Goal: Task Accomplishment & Management: Manage account settings

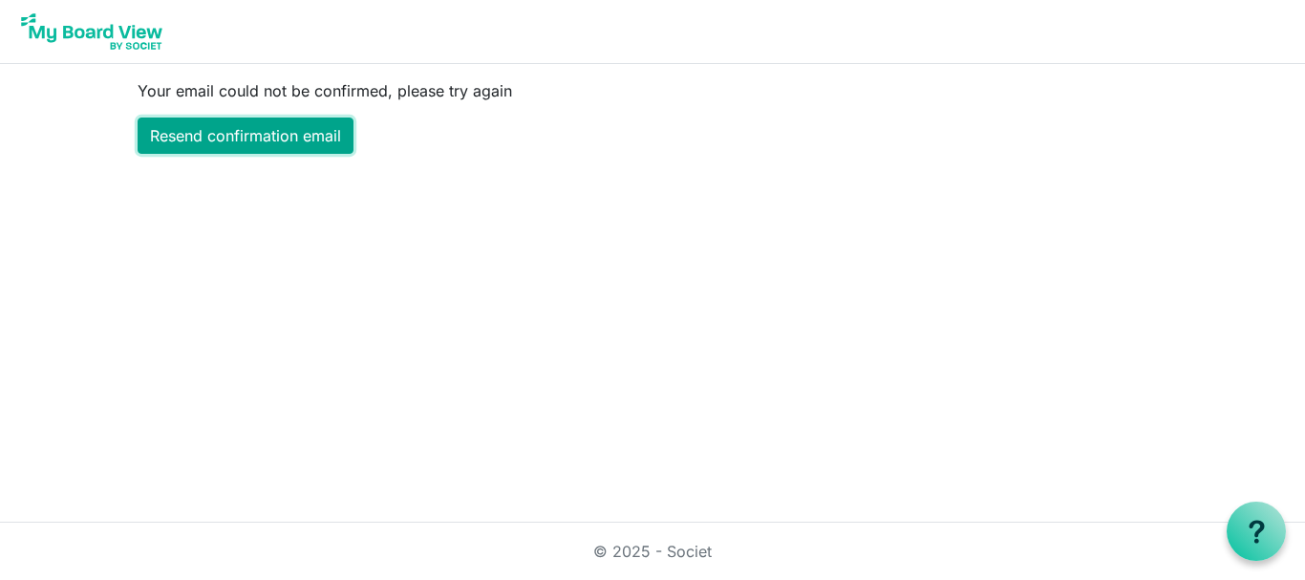
click at [254, 127] on link "Resend confirmation email" at bounding box center [246, 136] width 216 height 36
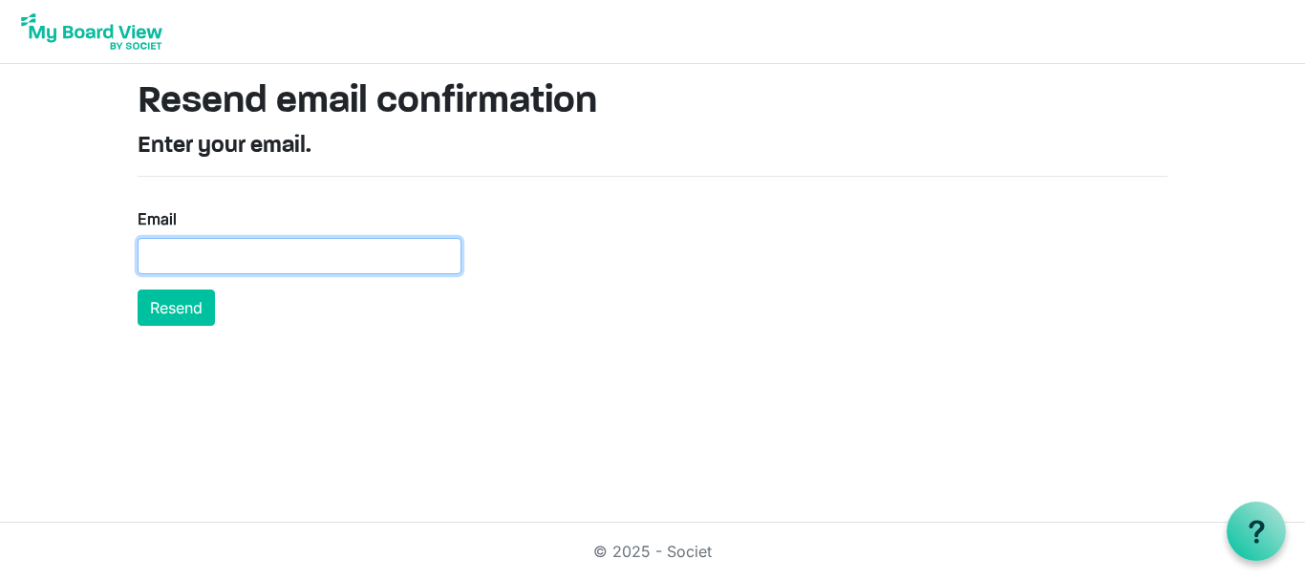
click at [152, 253] on input "Email" at bounding box center [300, 256] width 324 height 36
type input "[EMAIL_ADDRESS][DOMAIN_NAME]"
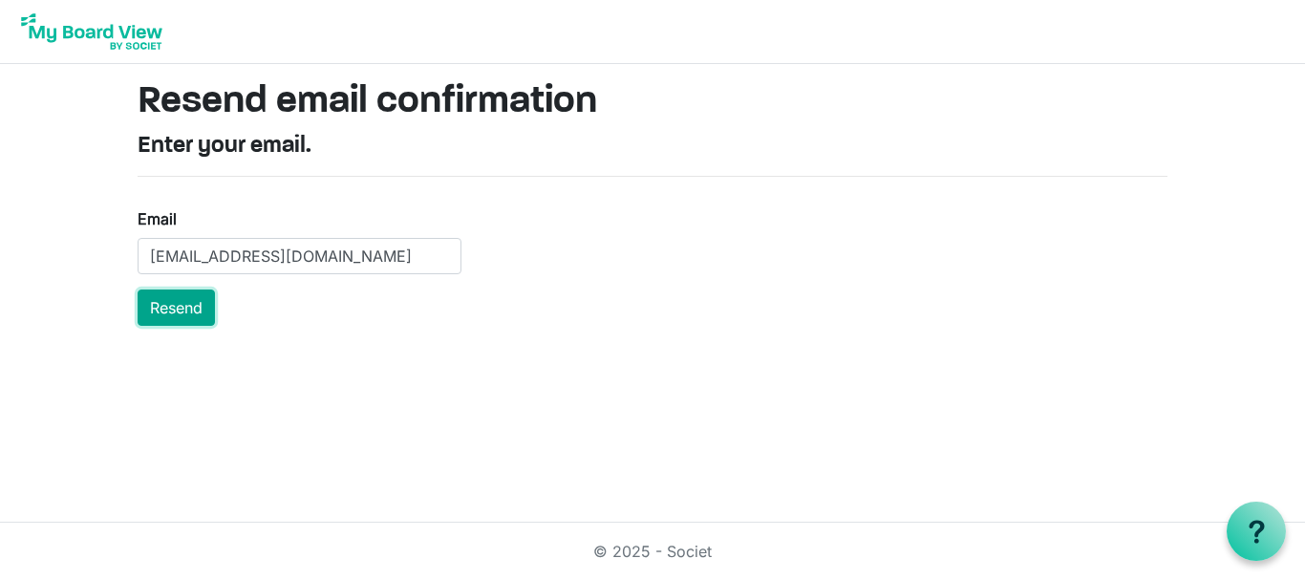
click at [184, 305] on button "Resend" at bounding box center [176, 308] width 77 height 36
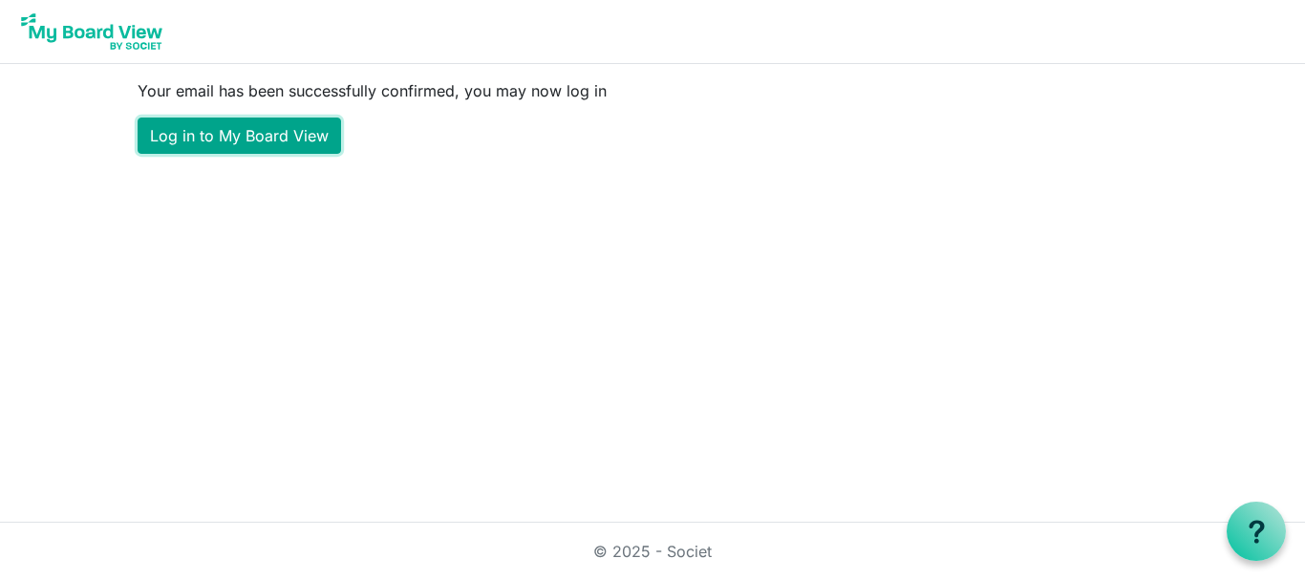
click at [279, 126] on link "Log in to My Board View" at bounding box center [240, 136] width 204 height 36
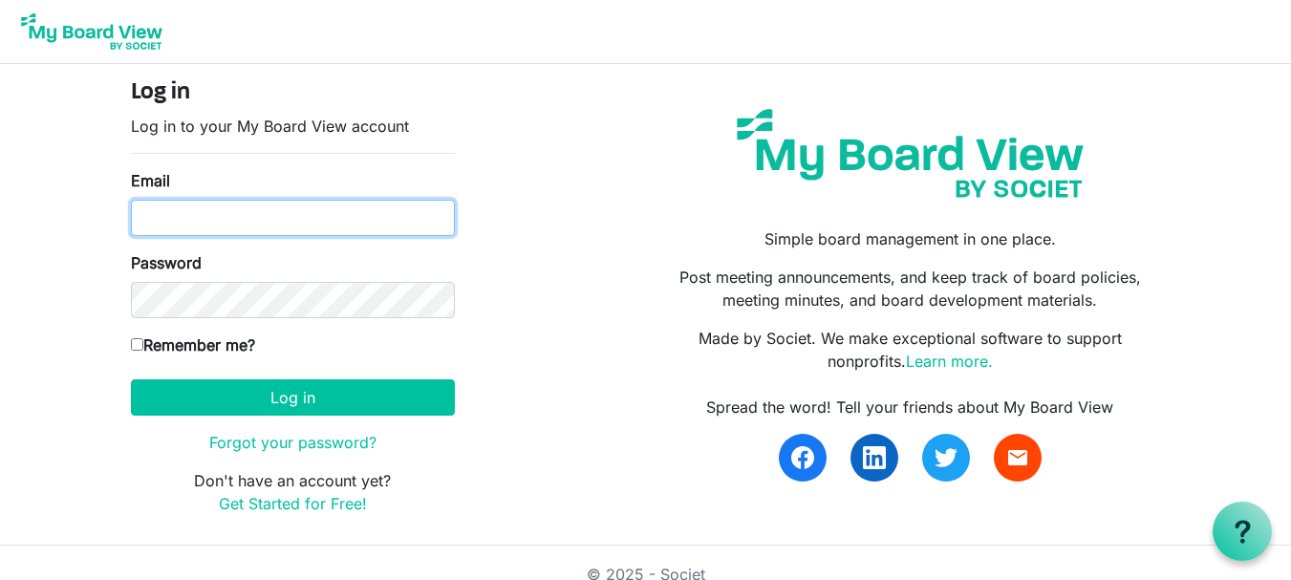
type input "paulbiddington@xtra.co.nz"
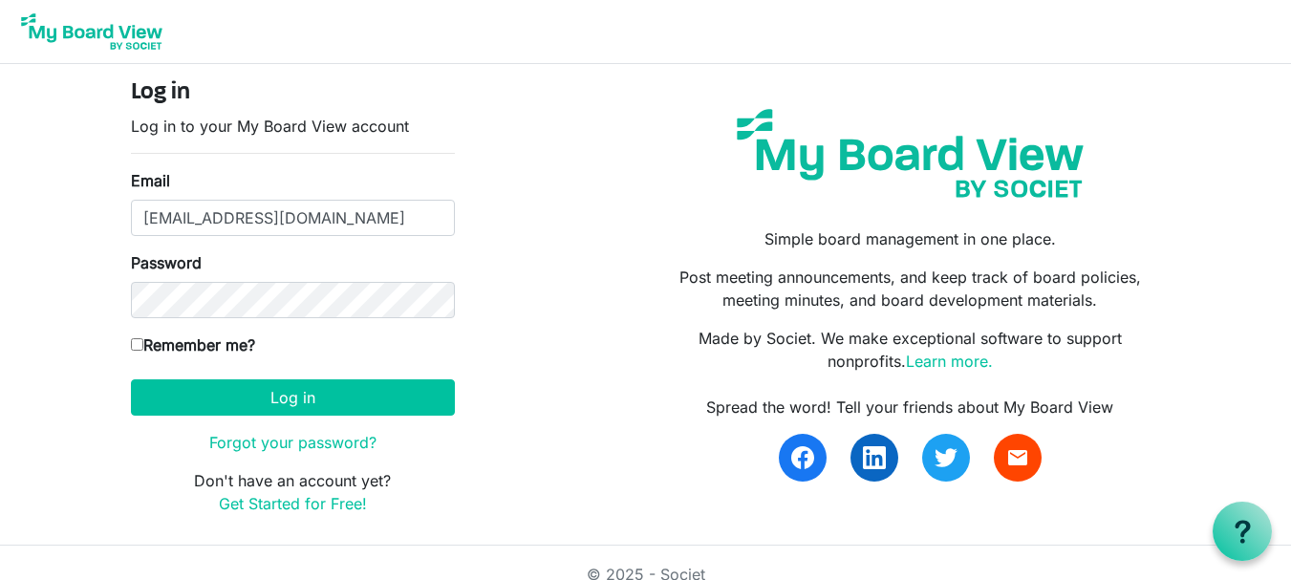
click at [135, 343] on input "Remember me?" at bounding box center [137, 344] width 12 height 12
checkbox input "true"
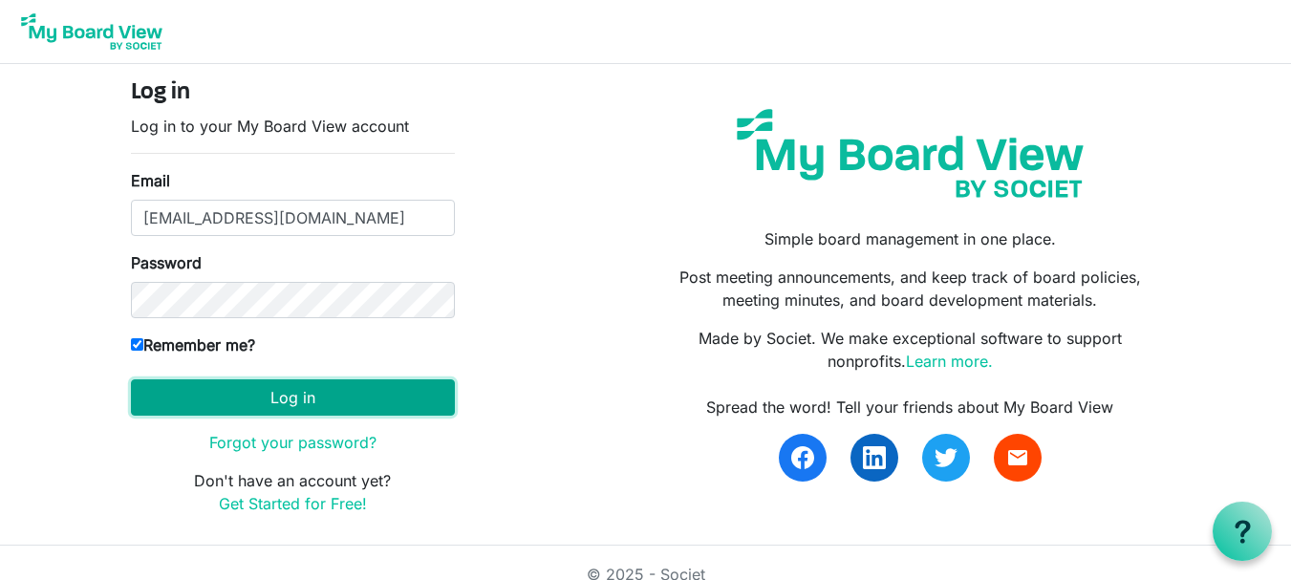
click at [276, 393] on button "Log in" at bounding box center [293, 397] width 324 height 36
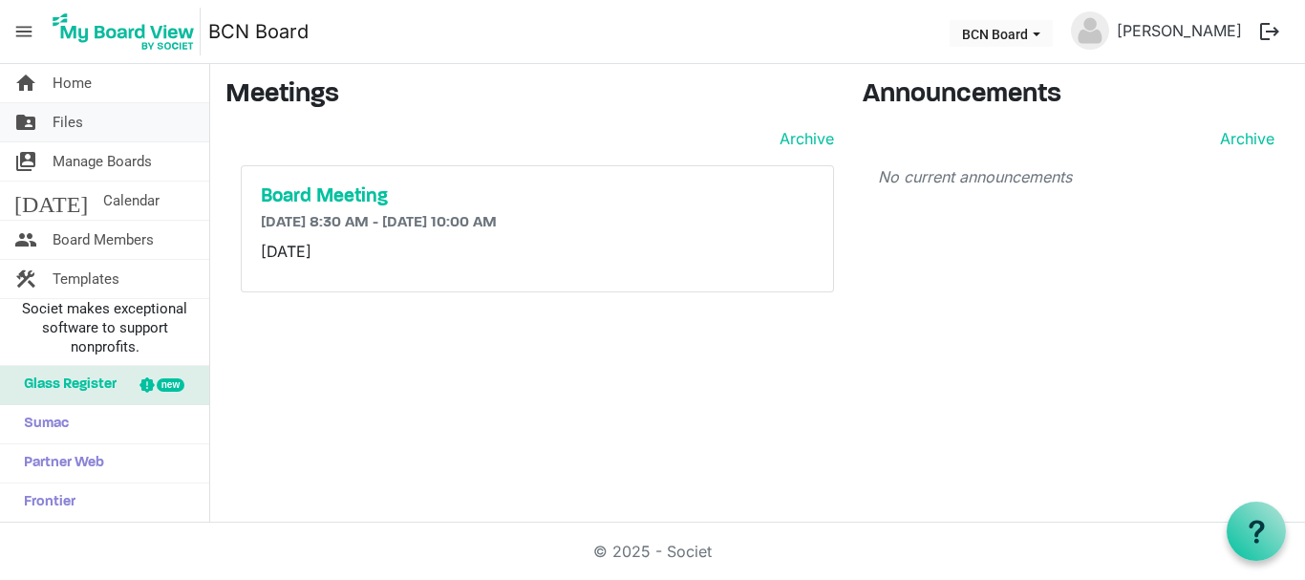
click at [70, 116] on span "Files" at bounding box center [68, 122] width 31 height 38
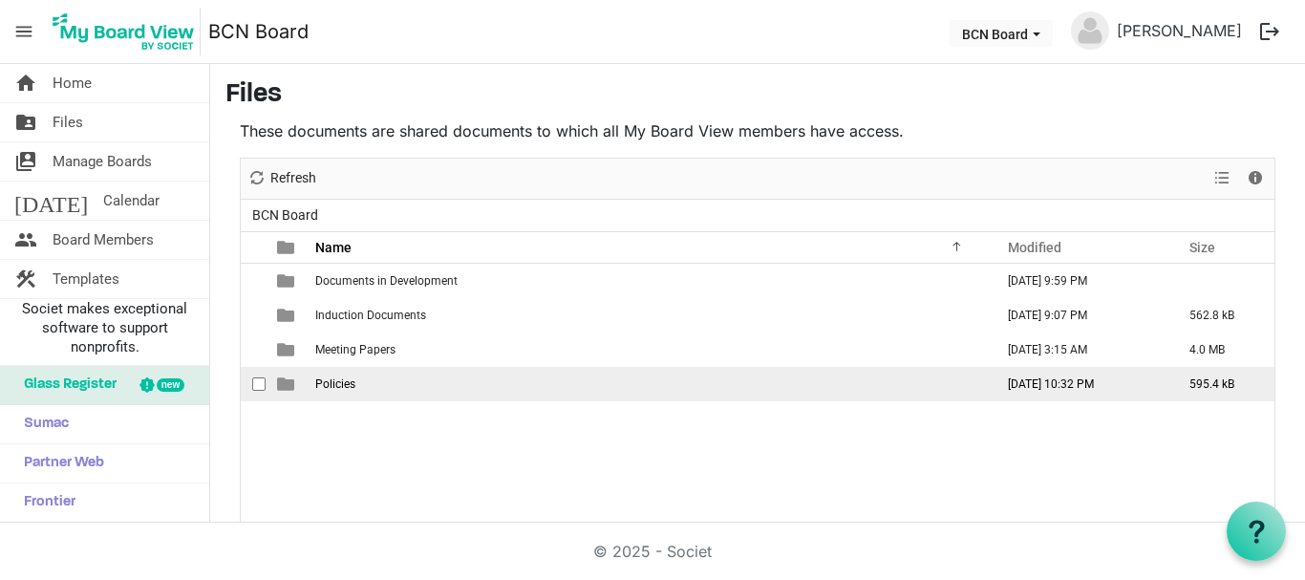
click at [340, 384] on span "Policies" at bounding box center [335, 383] width 40 height 13
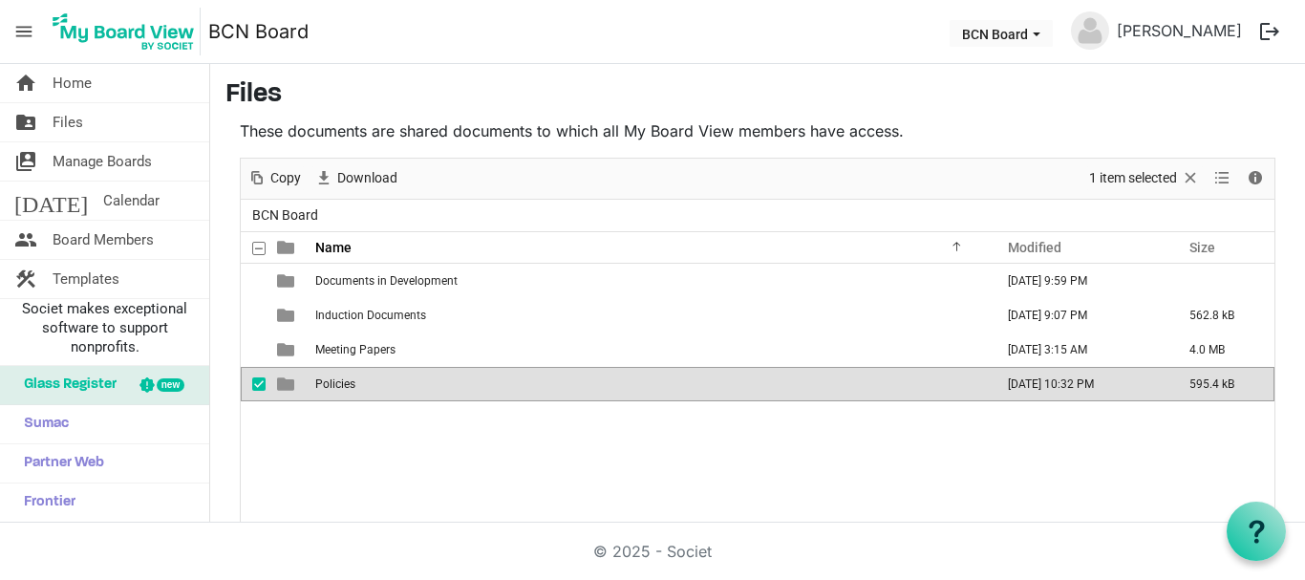
click at [256, 385] on span "checkbox" at bounding box center [258, 383] width 13 height 13
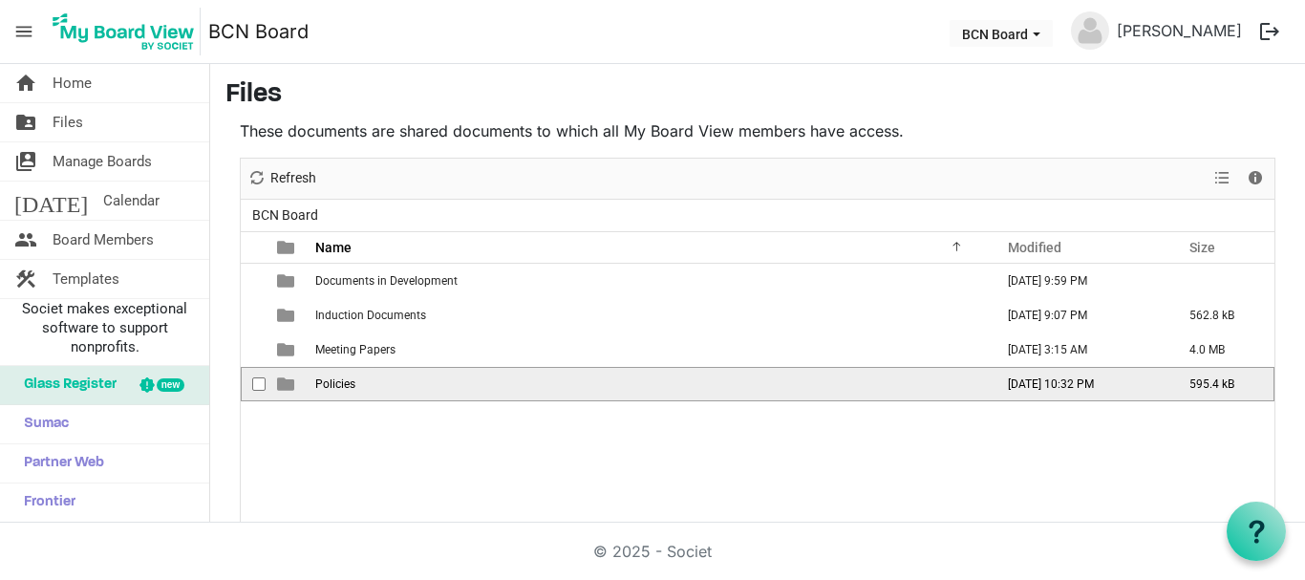
click at [257, 382] on span "checkbox" at bounding box center [258, 383] width 13 height 13
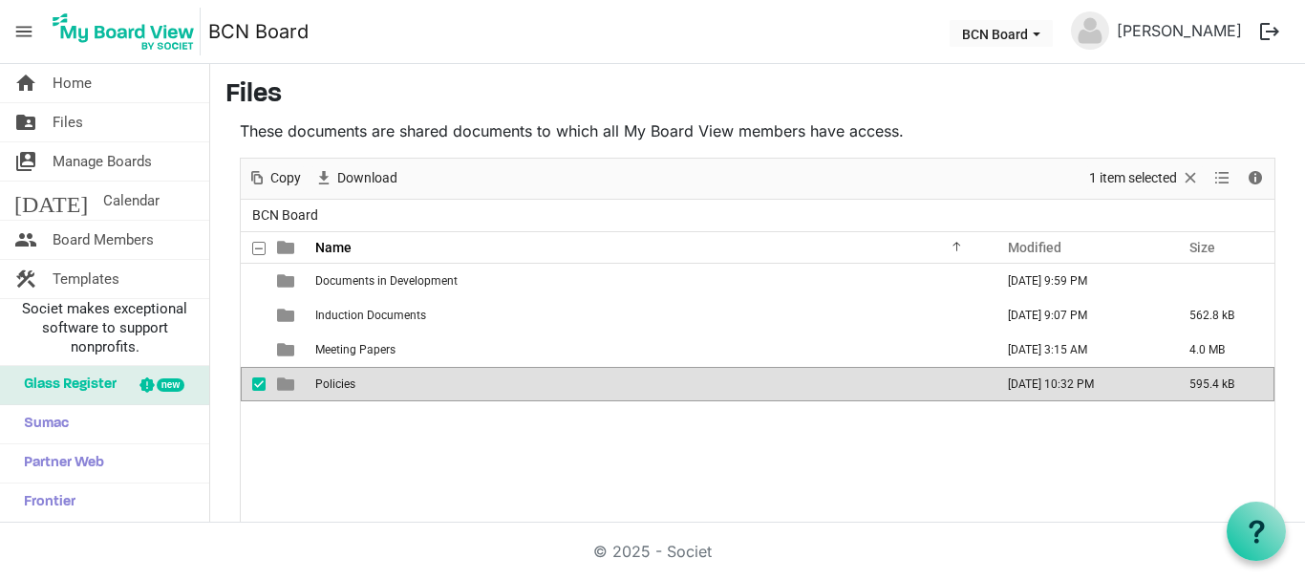
click at [257, 385] on span "checkbox" at bounding box center [258, 383] width 13 height 13
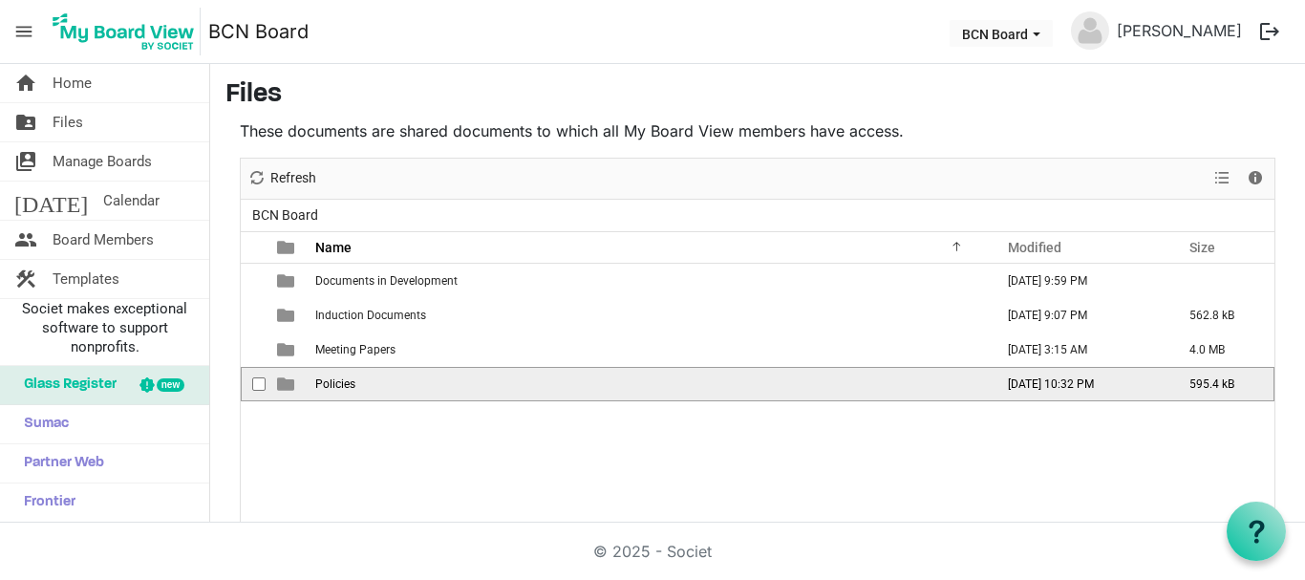
click at [281, 383] on span "is template cell column header type" at bounding box center [285, 384] width 17 height 17
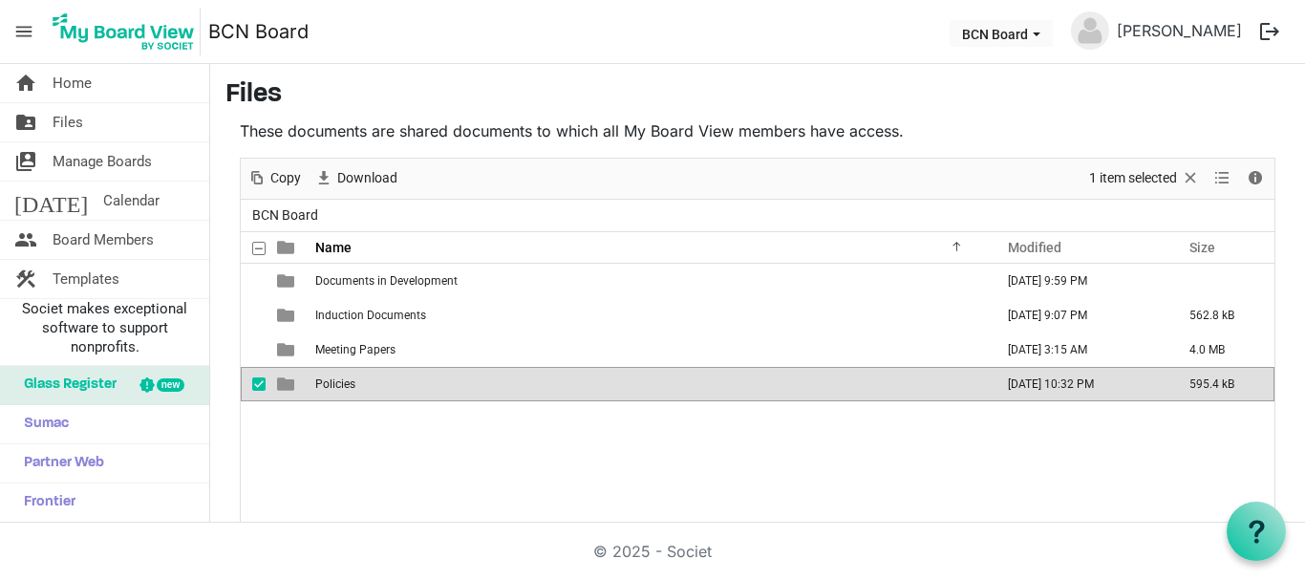
click at [322, 377] on span "Policies" at bounding box center [335, 383] width 40 height 13
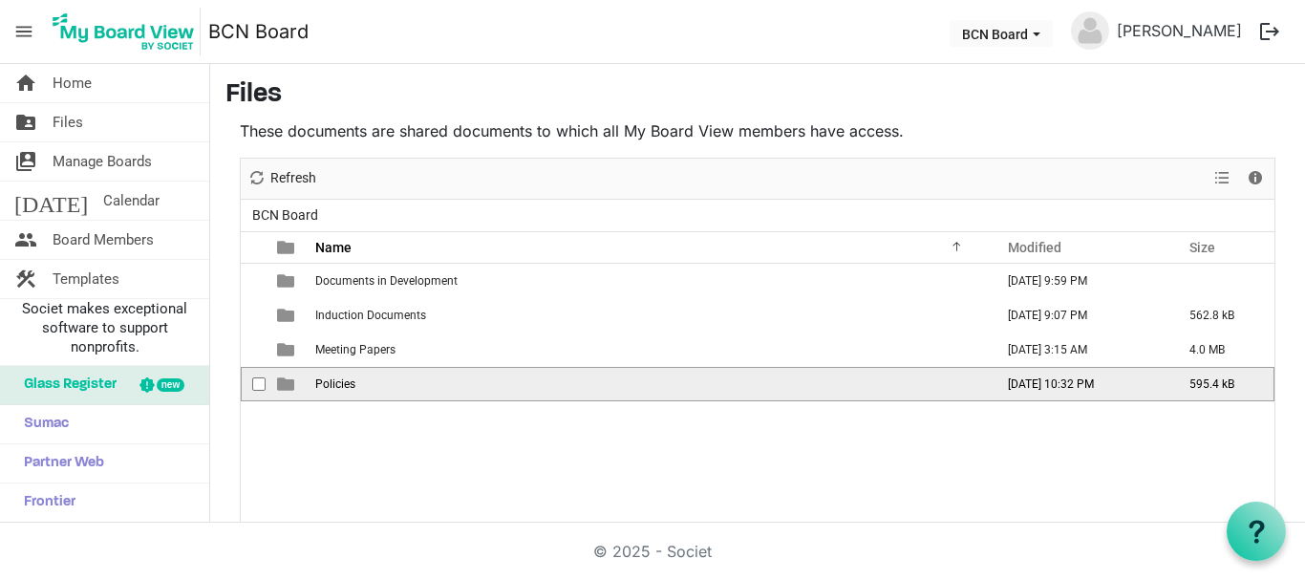
click at [322, 377] on span "Policies" at bounding box center [335, 383] width 40 height 13
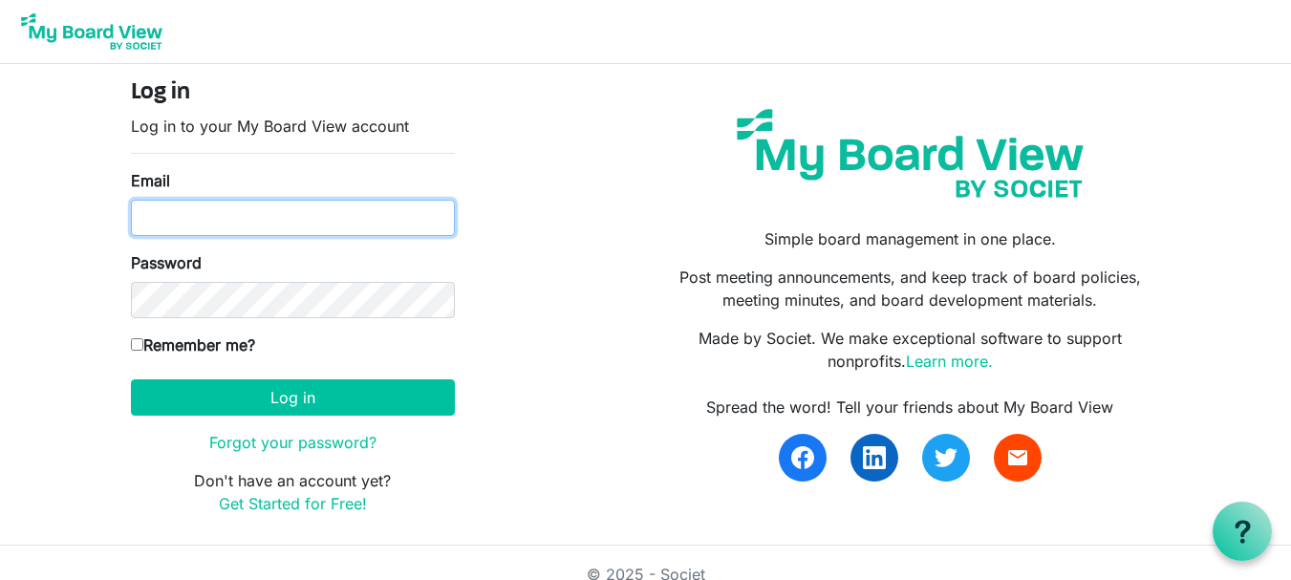
type input "[EMAIL_ADDRESS][DOMAIN_NAME]"
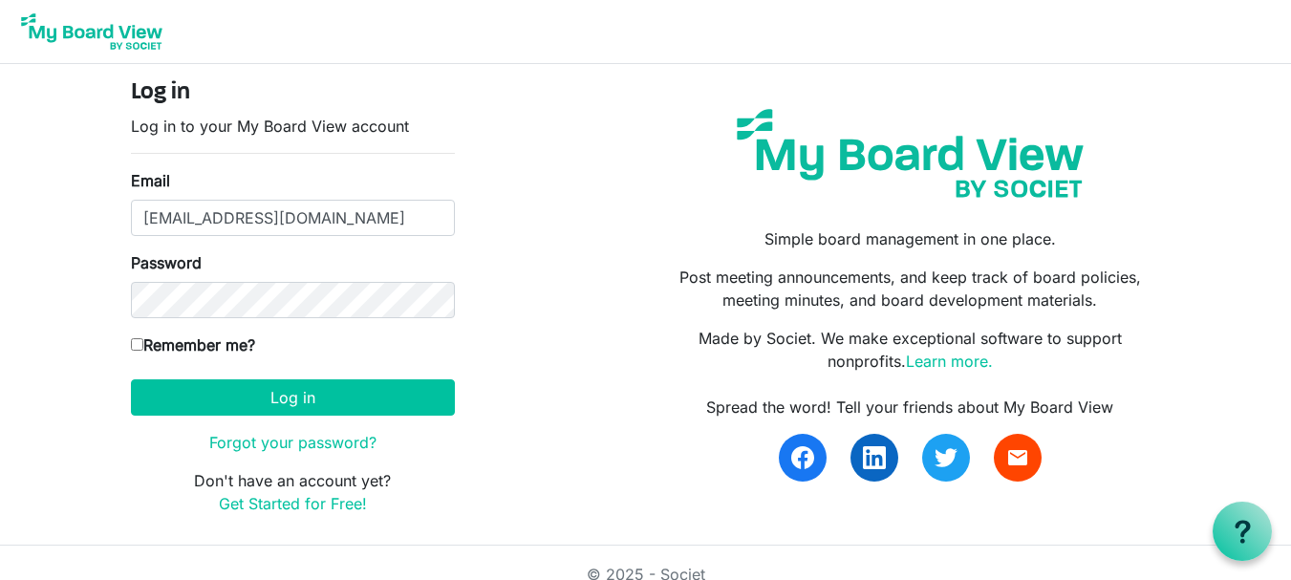
click at [134, 343] on input "Remember me?" at bounding box center [137, 344] width 12 height 12
checkbox input "true"
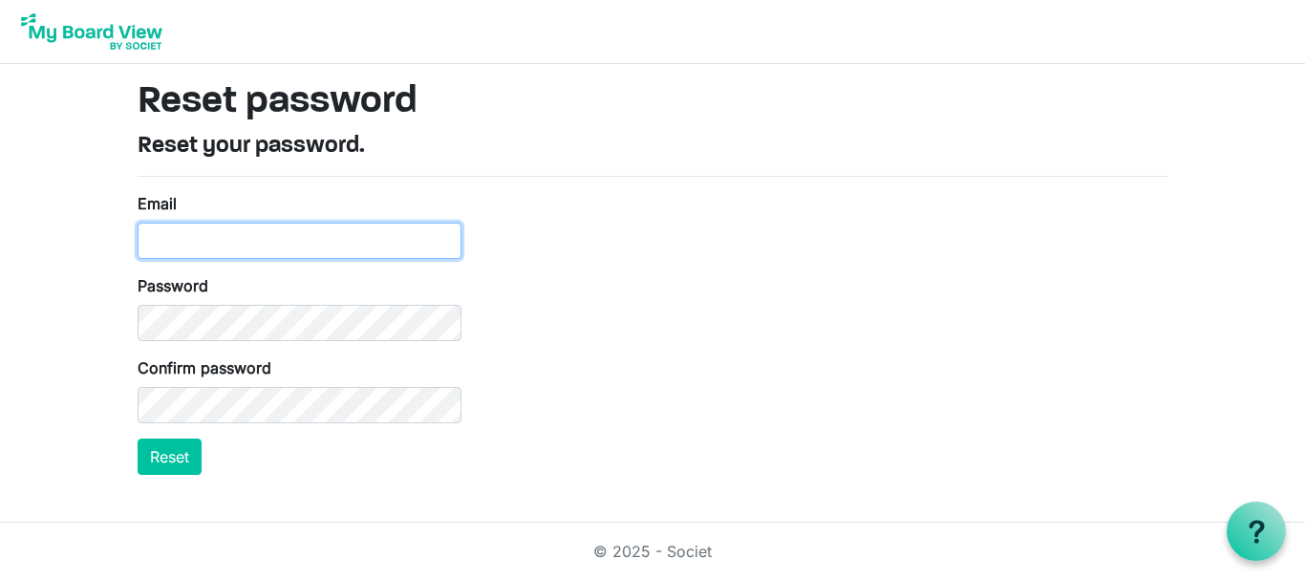
click at [161, 239] on input "Email" at bounding box center [300, 241] width 324 height 36
type input "paulbiddington@xtra.co.nz"
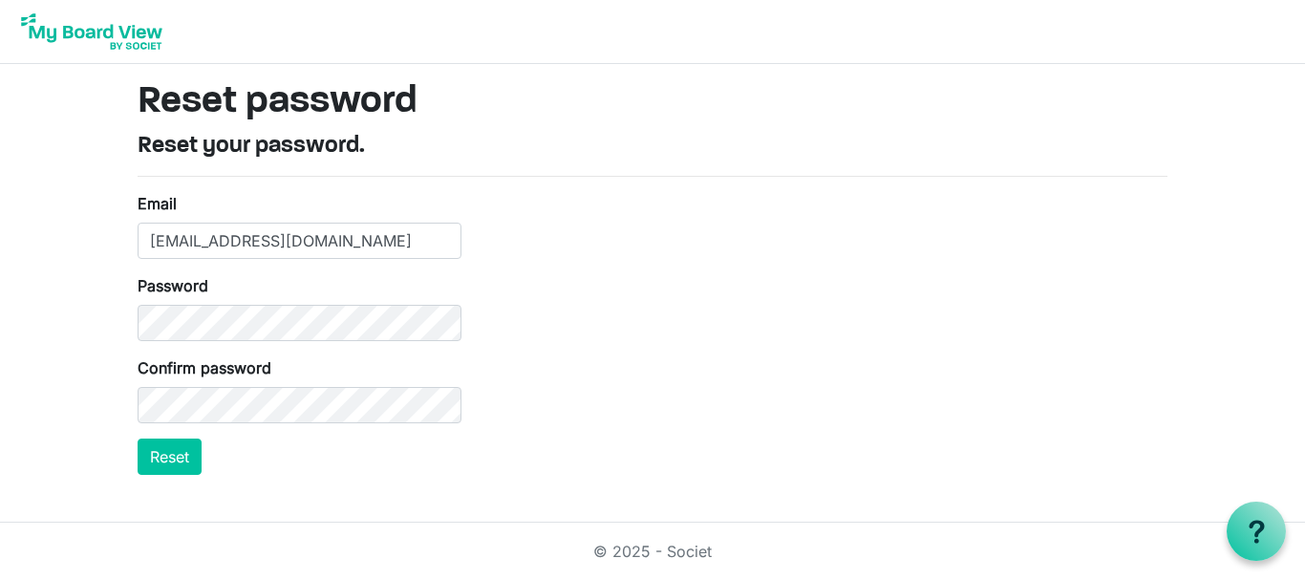
click at [790, 313] on div "Email paulbiddington@xtra.co.nz Password Confirm password Reset" at bounding box center [652, 333] width 1059 height 283
drag, startPoint x: 174, startPoint y: 455, endPoint x: 183, endPoint y: 460, distance: 9.8
click at [174, 455] on button "Reset" at bounding box center [170, 457] width 64 height 36
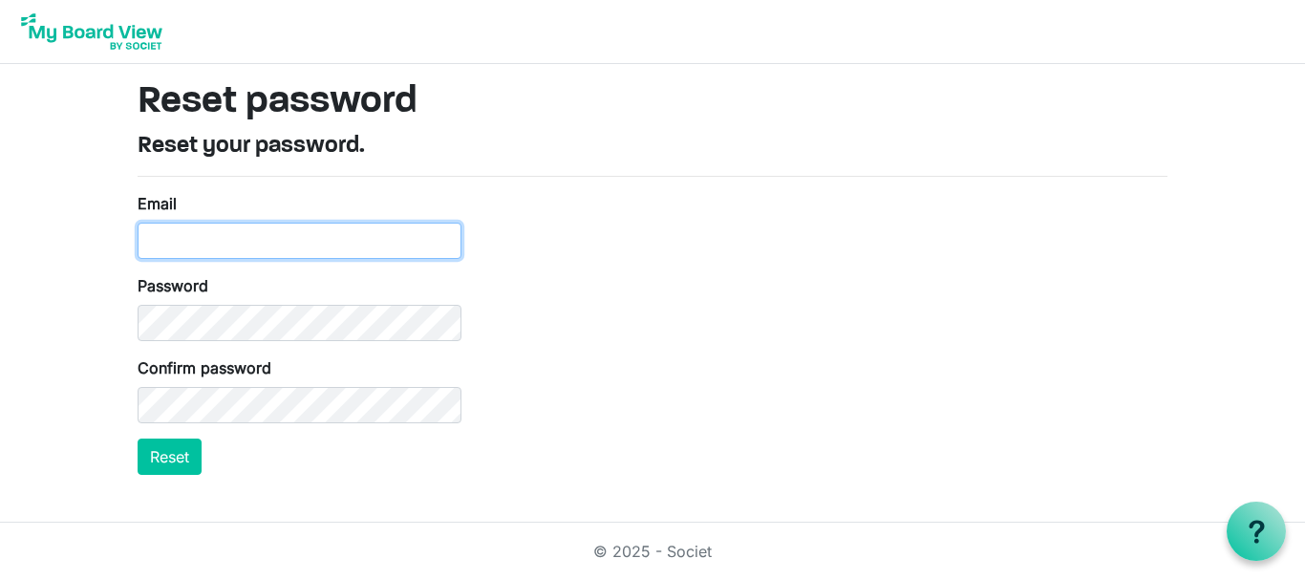
click at [161, 247] on input "Email" at bounding box center [300, 241] width 324 height 36
type input "[EMAIL_ADDRESS][DOMAIN_NAME]"
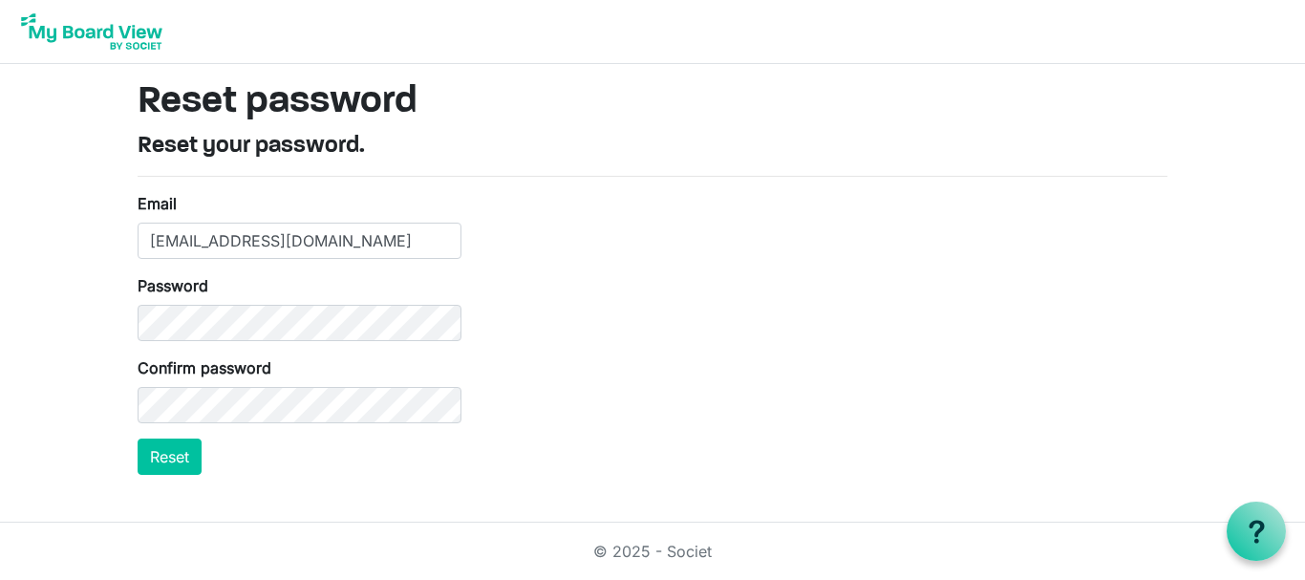
click at [602, 410] on div "Email [EMAIL_ADDRESS][DOMAIN_NAME] Password Confirm password Reset" at bounding box center [652, 333] width 1059 height 283
click at [167, 451] on button "Reset" at bounding box center [170, 457] width 64 height 36
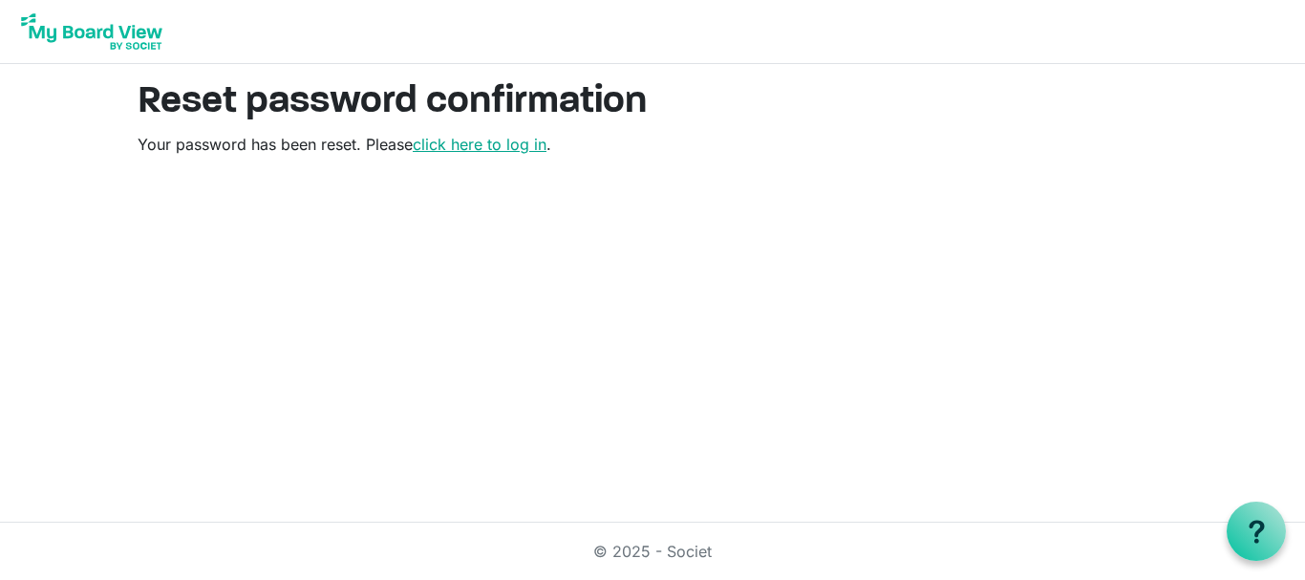
click at [469, 145] on link "click here to log in" at bounding box center [480, 144] width 134 height 19
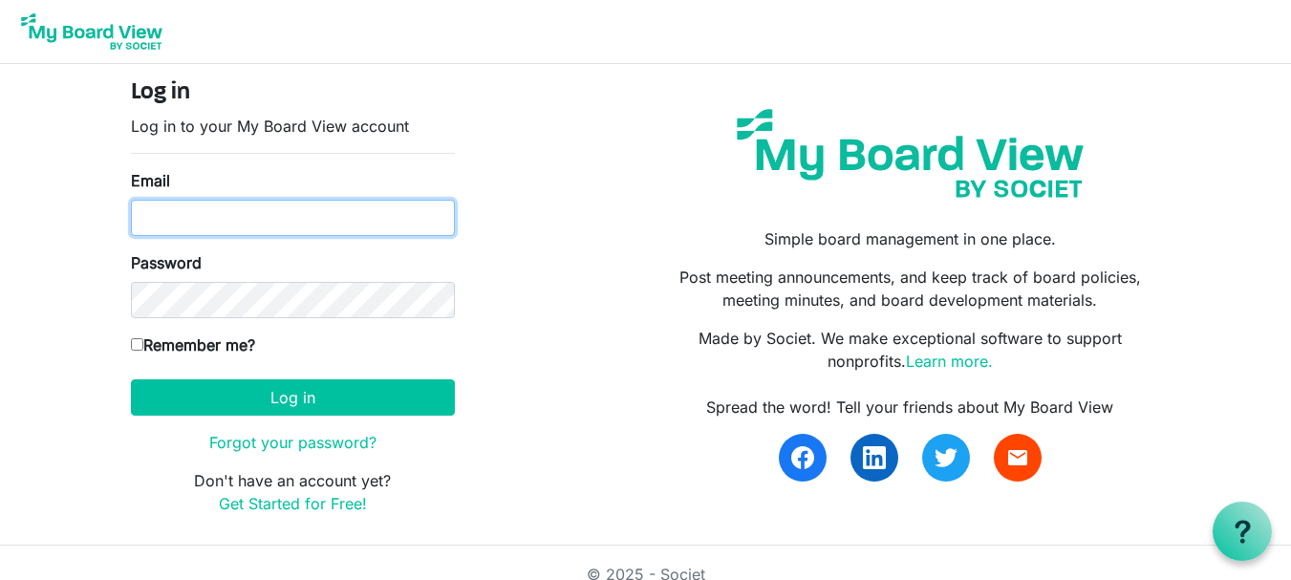
type input "[EMAIL_ADDRESS][DOMAIN_NAME]"
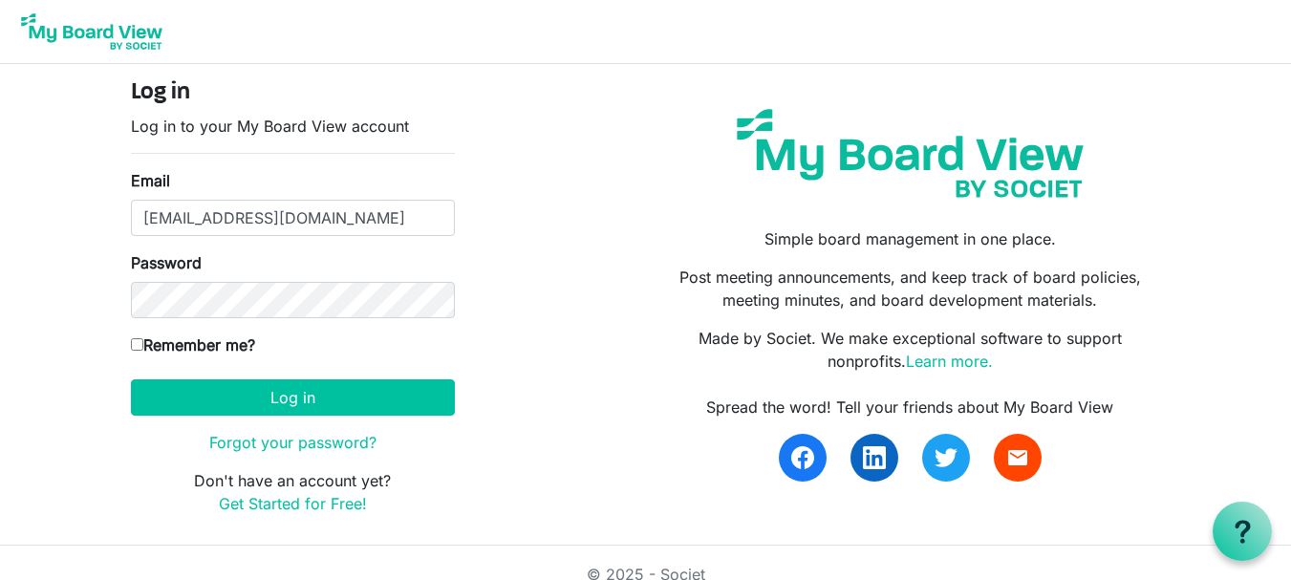
click at [138, 340] on input "Remember me?" at bounding box center [137, 344] width 12 height 12
checkbox input "true"
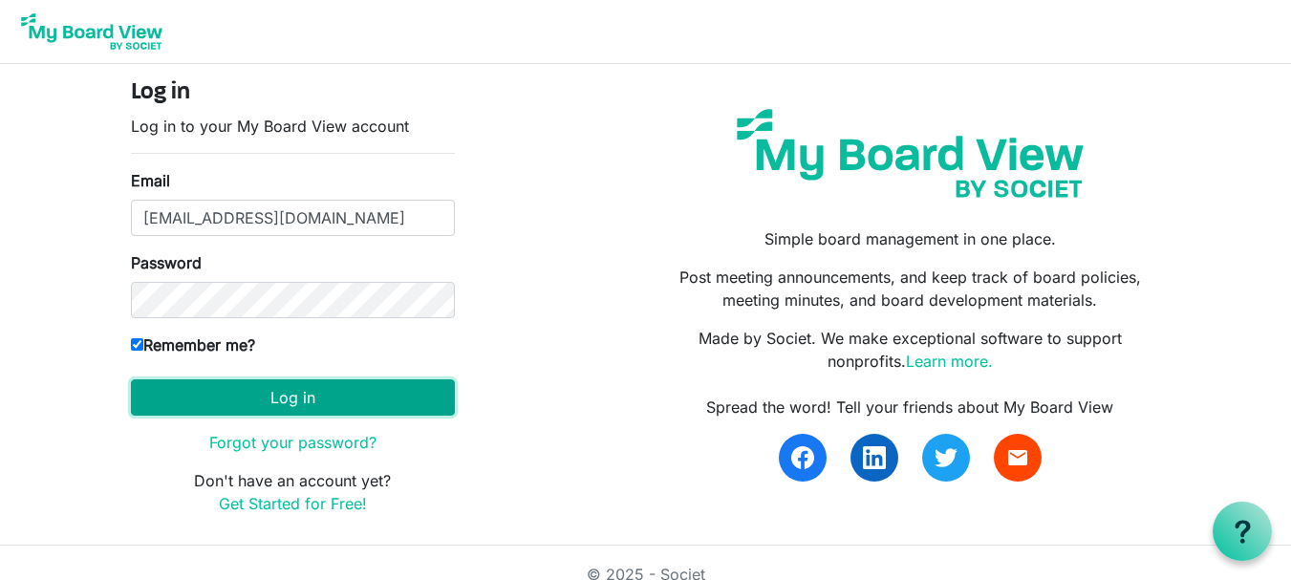
click at [288, 398] on button "Log in" at bounding box center [293, 397] width 324 height 36
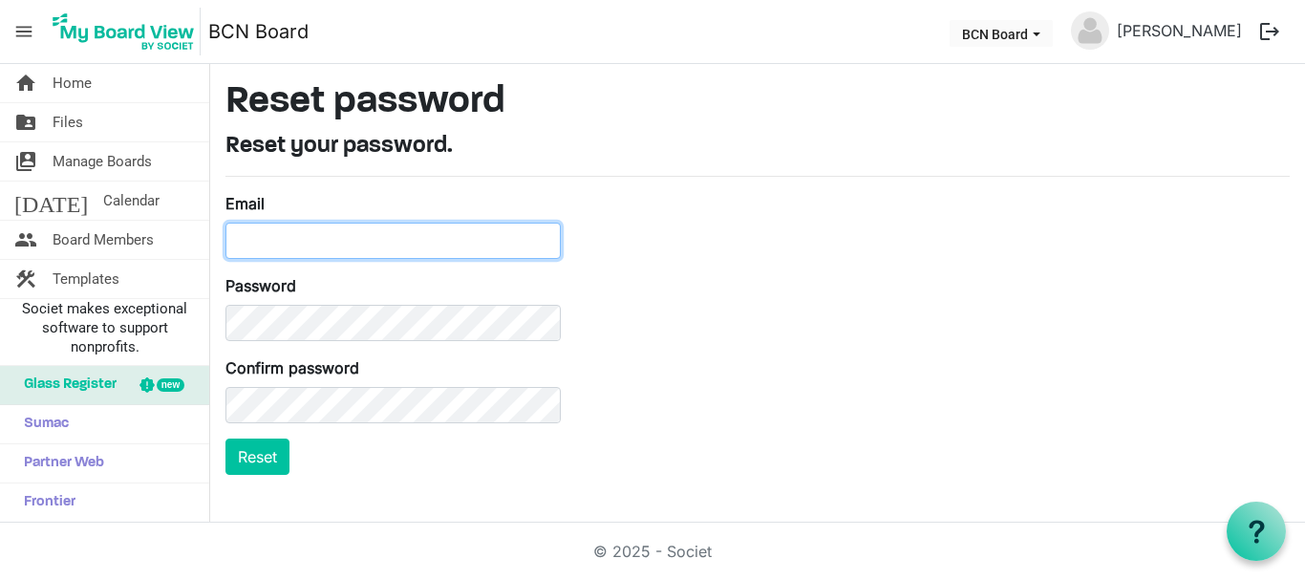
click at [246, 240] on input "Email" at bounding box center [393, 241] width 335 height 36
type input "[EMAIL_ADDRESS][DOMAIN_NAME]"
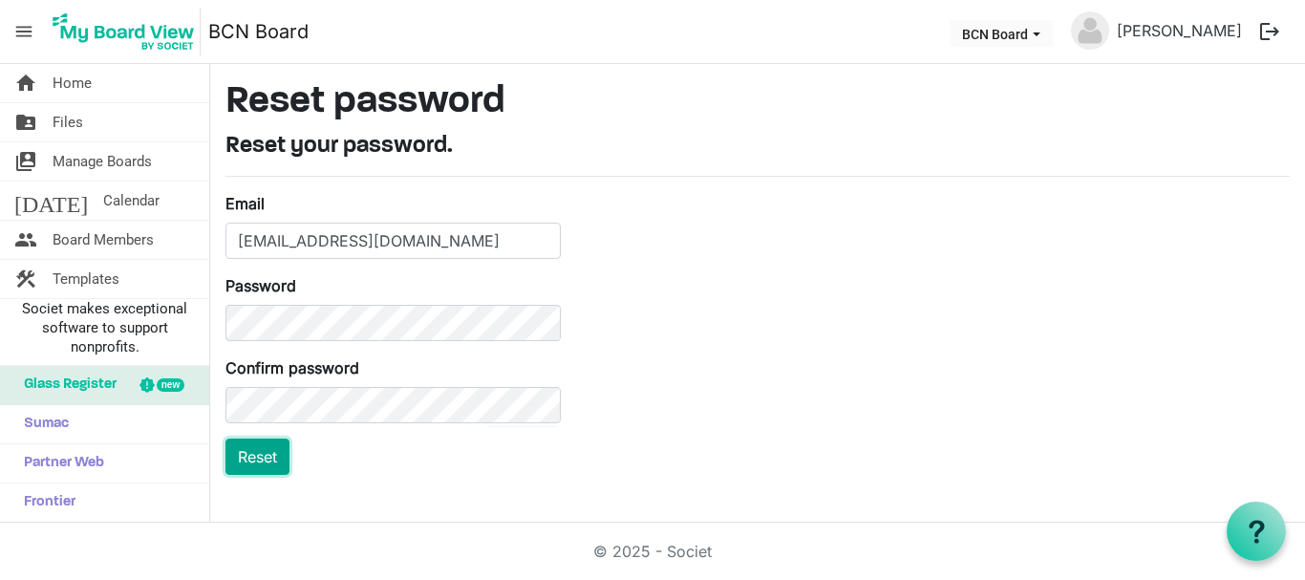
click at [268, 456] on button "Reset" at bounding box center [258, 457] width 64 height 36
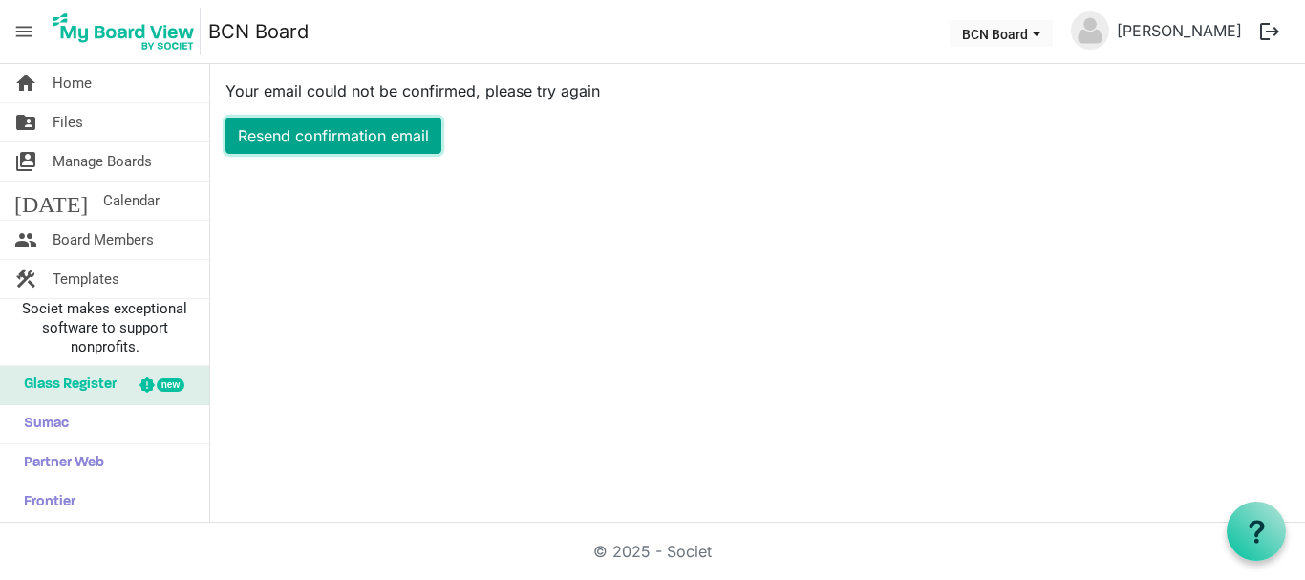
click at [328, 132] on link "Resend confirmation email" at bounding box center [334, 136] width 216 height 36
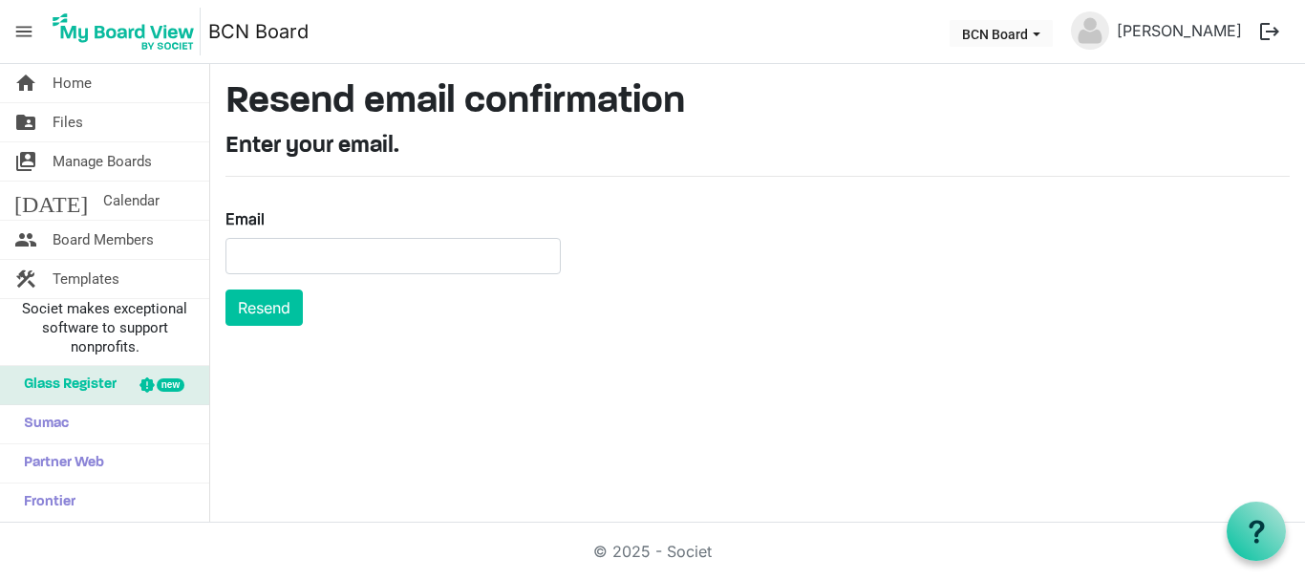
click at [218, 238] on div "Email Resend" at bounding box center [393, 259] width 364 height 134
click at [269, 256] on input "Email" at bounding box center [393, 256] width 335 height 36
type input "paulbiddington@xtra.co.nz"
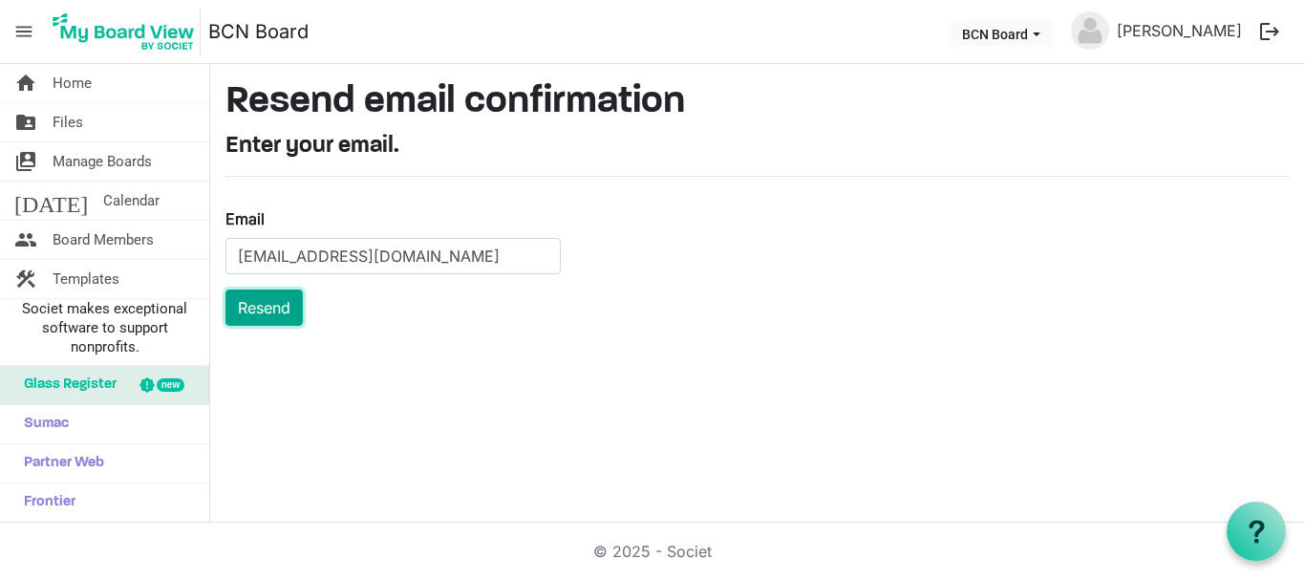
click at [254, 307] on button "Resend" at bounding box center [264, 308] width 77 height 36
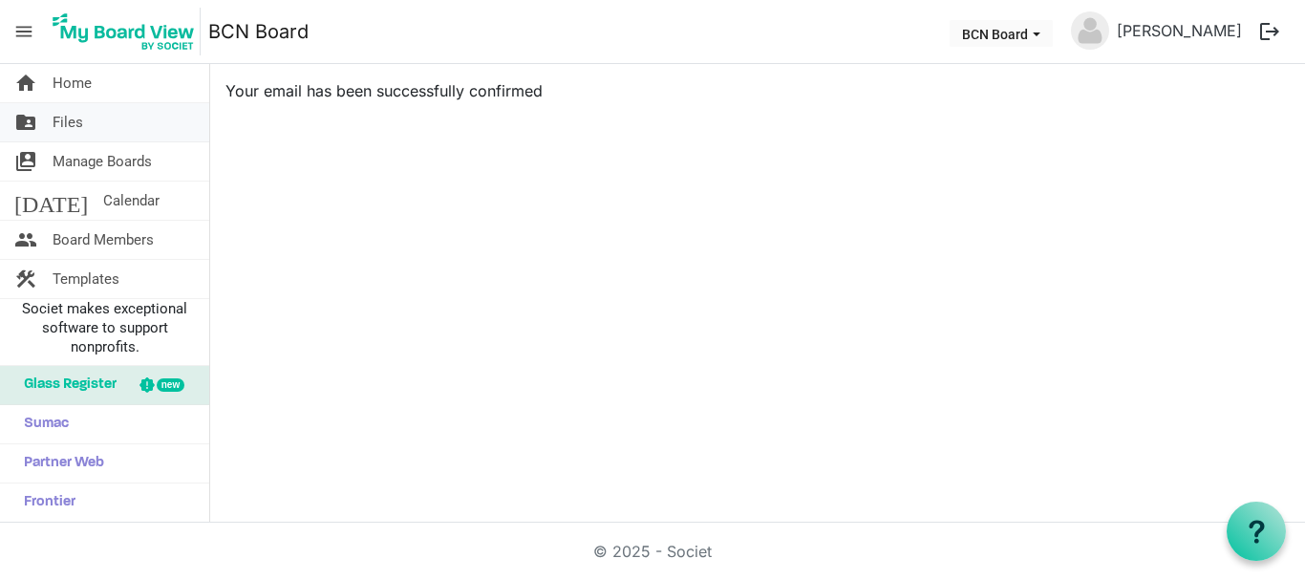
click at [80, 122] on span "Files" at bounding box center [68, 122] width 31 height 38
